Goal: Transaction & Acquisition: Purchase product/service

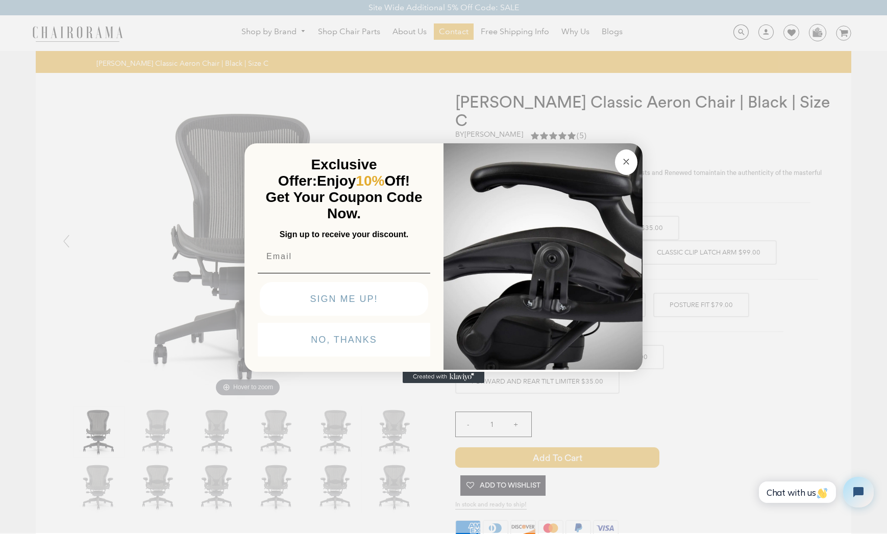
click at [627, 166] on circle "Close dialog" at bounding box center [627, 162] width 12 height 12
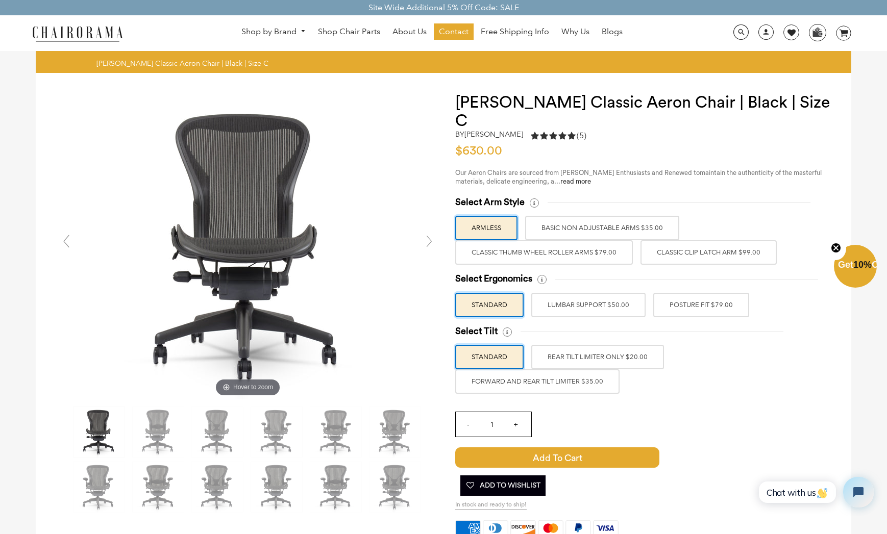
click at [690, 240] on label "Classic Clip Latch Arm $99.00" at bounding box center [709, 252] width 136 height 25
click at [0, 0] on input "Classic Clip Latch Arm $99.00" at bounding box center [0, 0] width 0 height 0
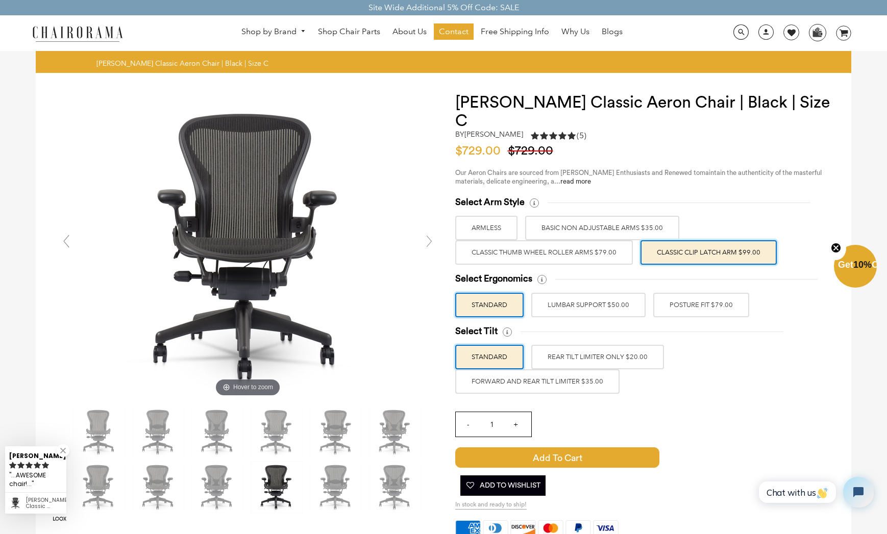
click at [545, 240] on label "Classic Thumb Wheel Roller Arms $79.00" at bounding box center [544, 252] width 178 height 25
click at [0, 0] on input "Classic Thumb Wheel Roller Arms $79.00" at bounding box center [0, 0] width 0 height 0
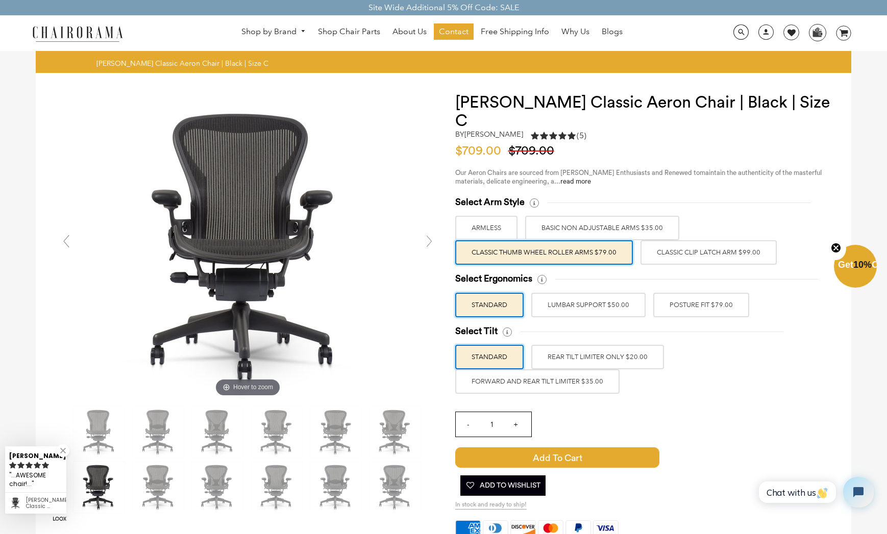
click at [676, 240] on label "Classic Clip Latch Arm $99.00" at bounding box center [709, 252] width 136 height 25
click at [0, 0] on input "Classic Clip Latch Arm $99.00" at bounding box center [0, 0] width 0 height 0
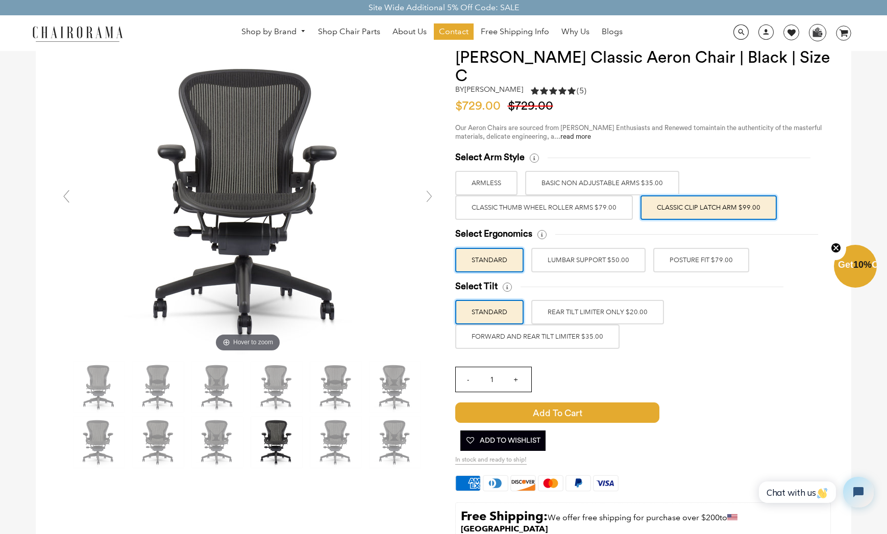
scroll to position [45, 0]
click at [589, 248] on label "LUMBAR SUPPORT $50.00" at bounding box center [588, 260] width 114 height 25
click at [0, 0] on input "LUMBAR SUPPORT $50.00" at bounding box center [0, 0] width 0 height 0
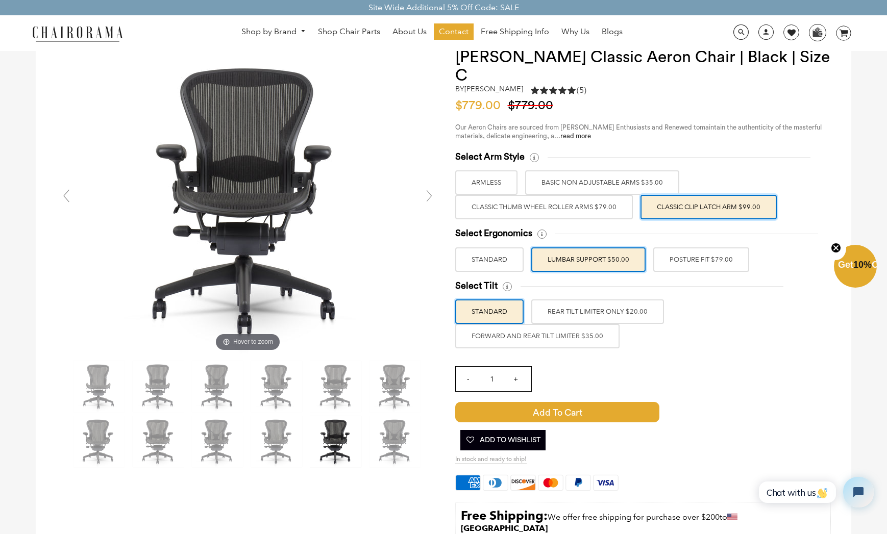
click at [684, 248] on label "POSTURE FIT $79.00" at bounding box center [701, 260] width 96 height 25
click at [0, 0] on input "POSTURE FIT $79.00" at bounding box center [0, 0] width 0 height 0
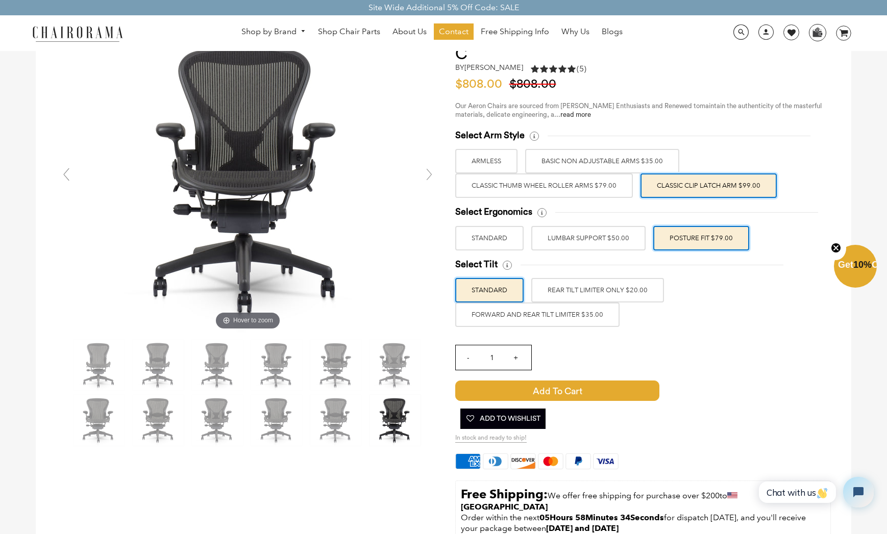
scroll to position [107, 0]
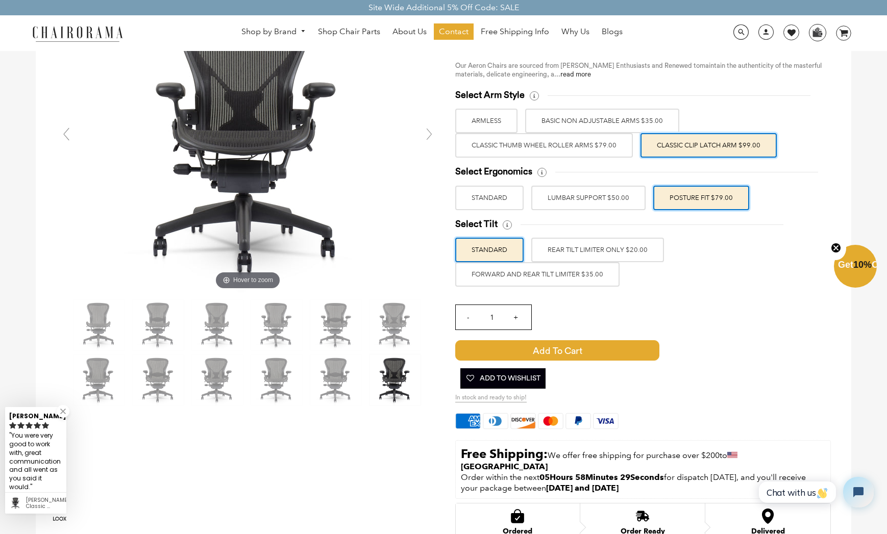
click at [629, 238] on label "REAR TILT LIMITER ONLY $20.00" at bounding box center [597, 250] width 133 height 25
click at [0, 0] on input "REAR TILT LIMITER ONLY $20.00" at bounding box center [0, 0] width 0 height 0
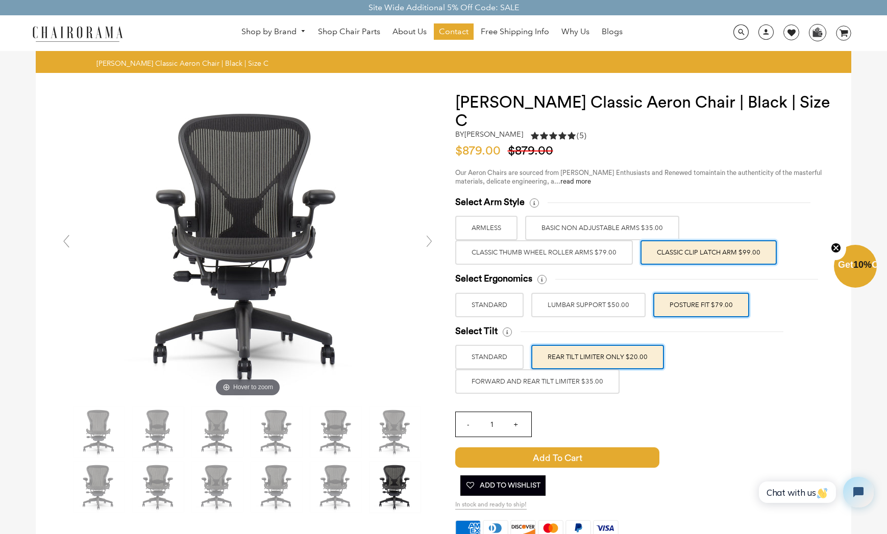
scroll to position [0, 0]
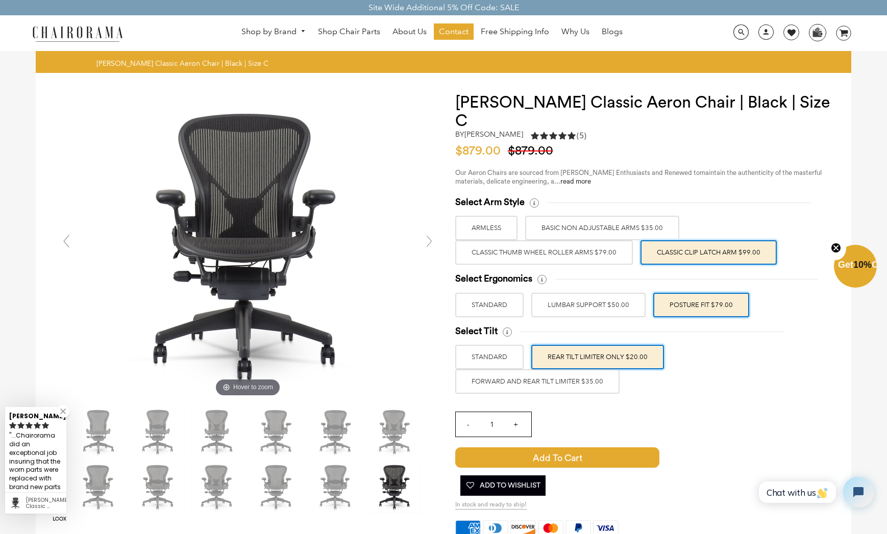
click at [555, 370] on label "FORWARD AND REAR TILT LIMITER $35.00" at bounding box center [537, 382] width 164 height 25
click at [0, 0] on input "FORWARD AND REAR TILT LIMITER $35.00" at bounding box center [0, 0] width 0 height 0
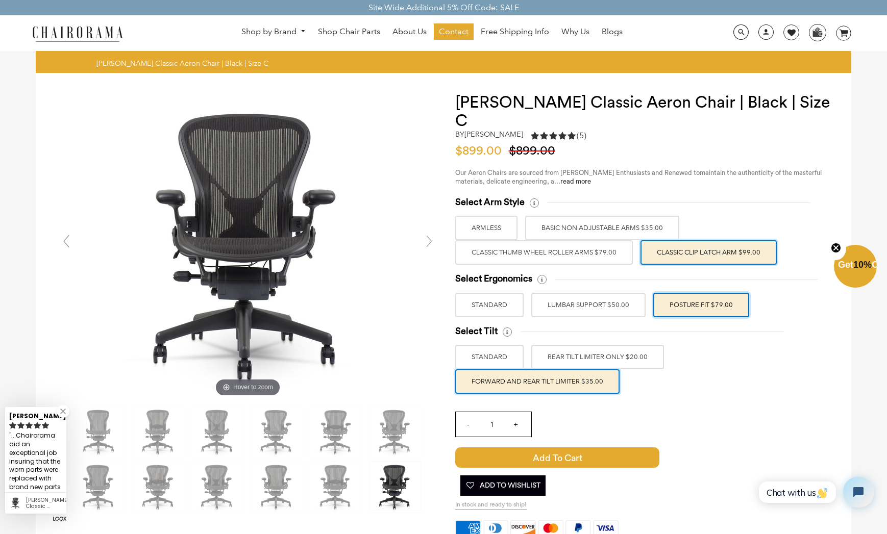
click at [596, 345] on label "REAR TILT LIMITER ONLY $20.00" at bounding box center [597, 357] width 133 height 25
click at [0, 0] on input "REAR TILT LIMITER ONLY $20.00" at bounding box center [0, 0] width 0 height 0
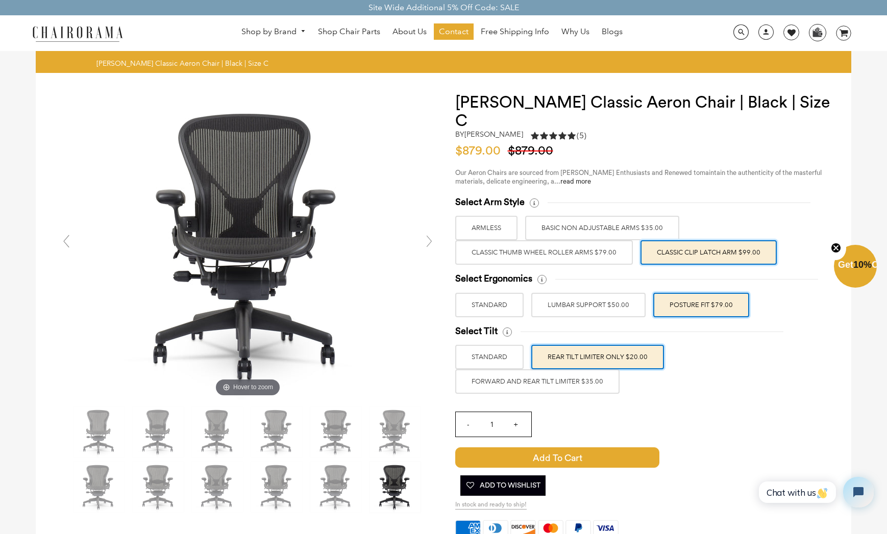
click at [581, 370] on label "FORWARD AND REAR TILT LIMITER $35.00" at bounding box center [537, 382] width 164 height 25
click at [0, 0] on input "FORWARD AND REAR TILT LIMITER $35.00" at bounding box center [0, 0] width 0 height 0
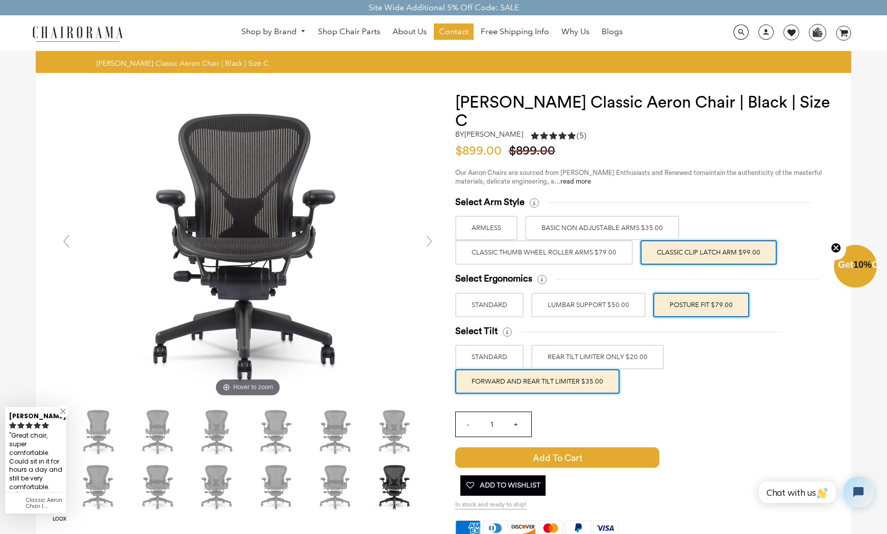
click at [589, 240] on label "Classic Thumb Wheel Roller Arms $79.00" at bounding box center [544, 252] width 178 height 25
click at [0, 0] on input "Classic Thumb Wheel Roller Arms $79.00" at bounding box center [0, 0] width 0 height 0
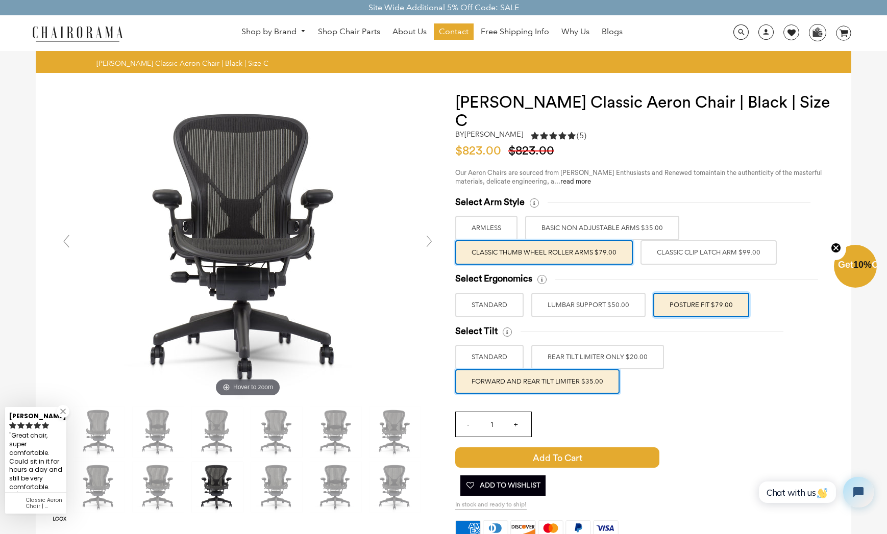
click at [709, 240] on label "Classic Clip Latch Arm $99.00" at bounding box center [709, 252] width 136 height 25
click at [0, 0] on input "Classic Clip Latch Arm $99.00" at bounding box center [0, 0] width 0 height 0
